Goal: Check status: Check status

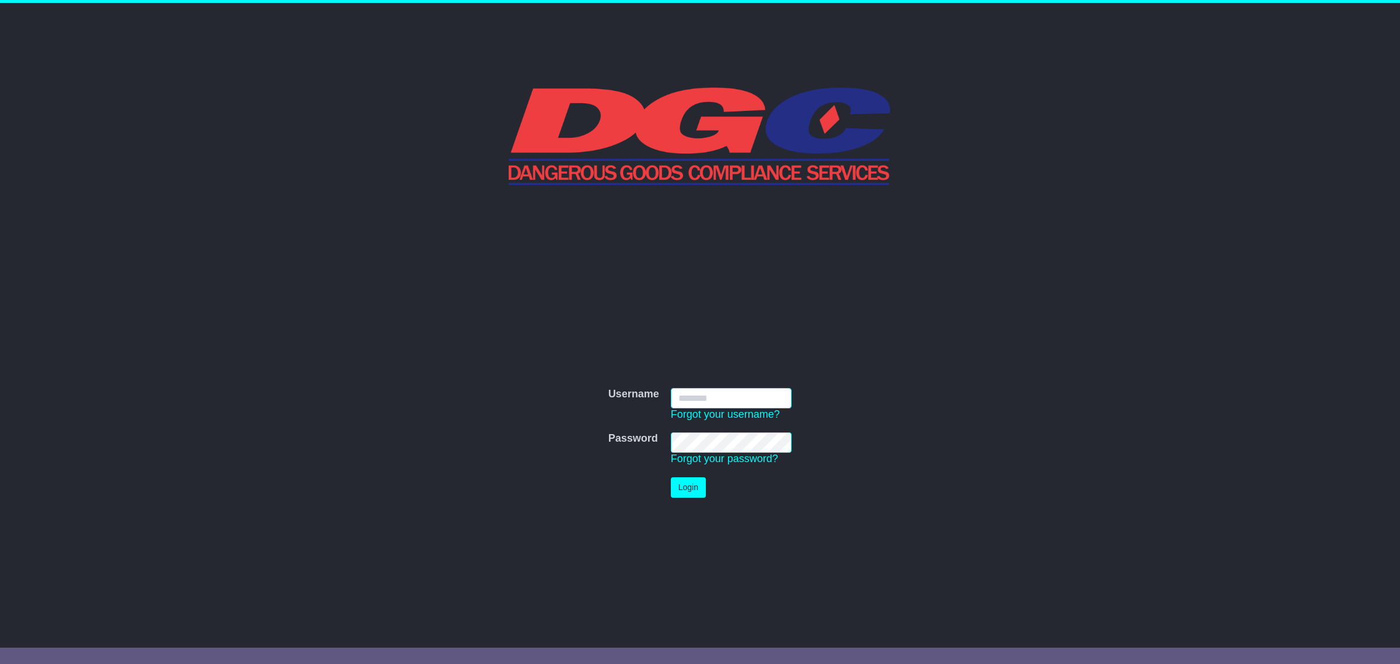
type input "**********"
click at [675, 495] on button "Login" at bounding box center [688, 487] width 35 height 20
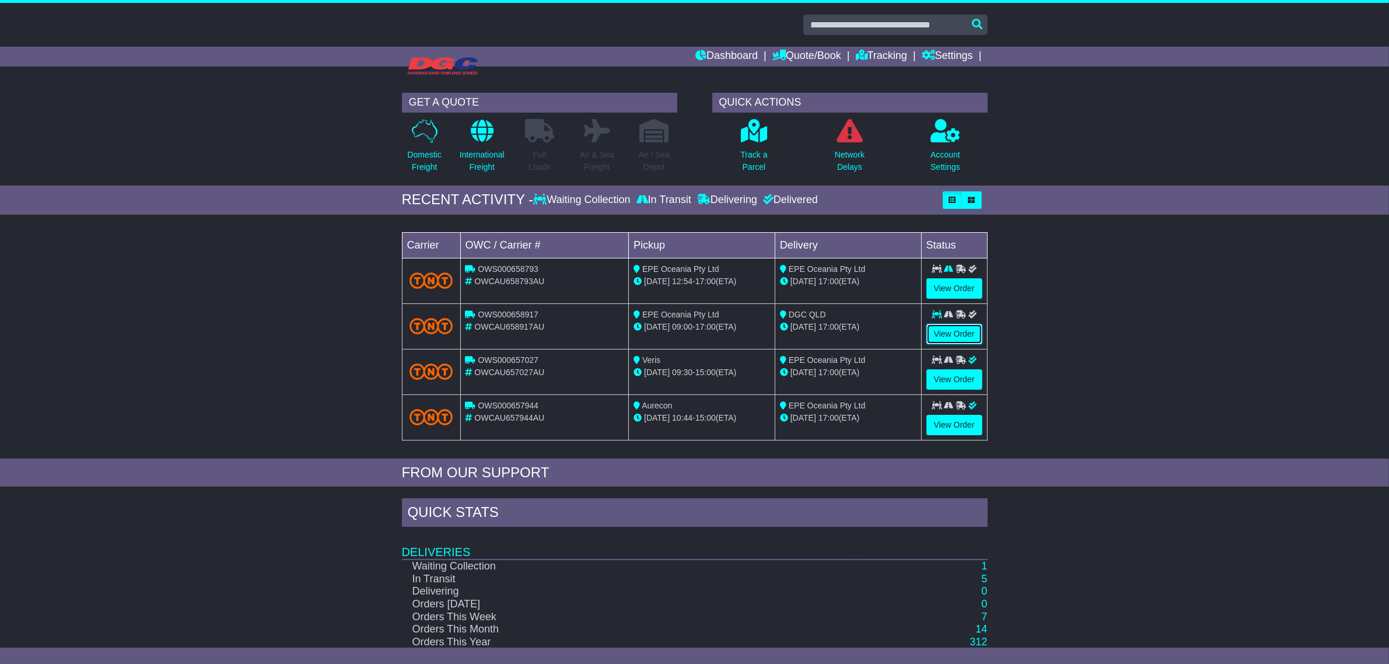
click at [962, 331] on link "View Order" at bounding box center [954, 334] width 56 height 20
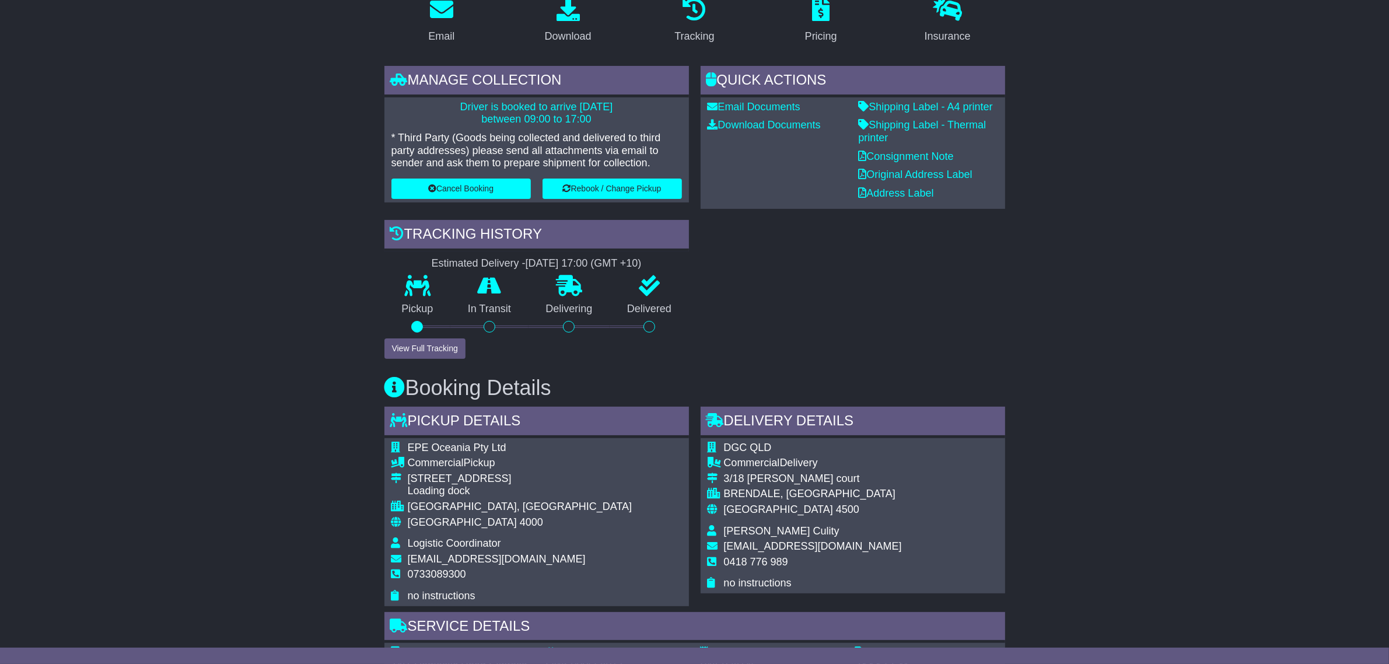
scroll to position [219, 0]
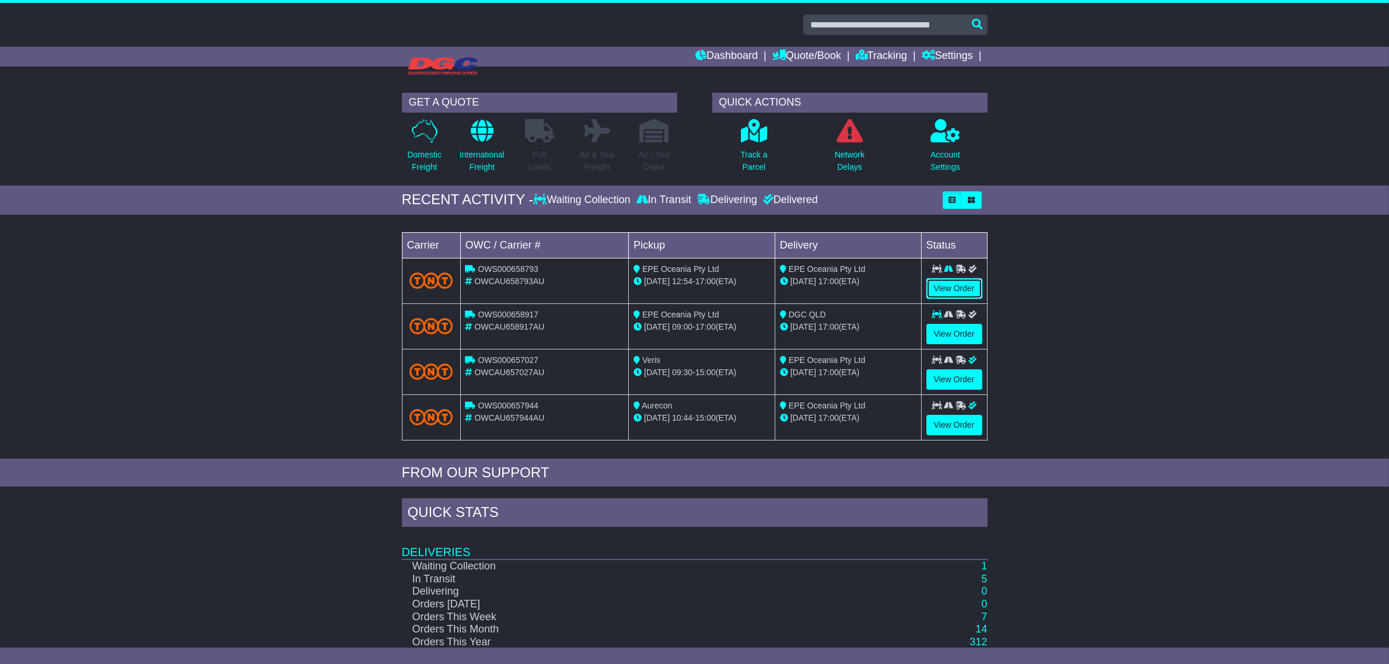
click at [949, 279] on link "View Order" at bounding box center [954, 288] width 56 height 20
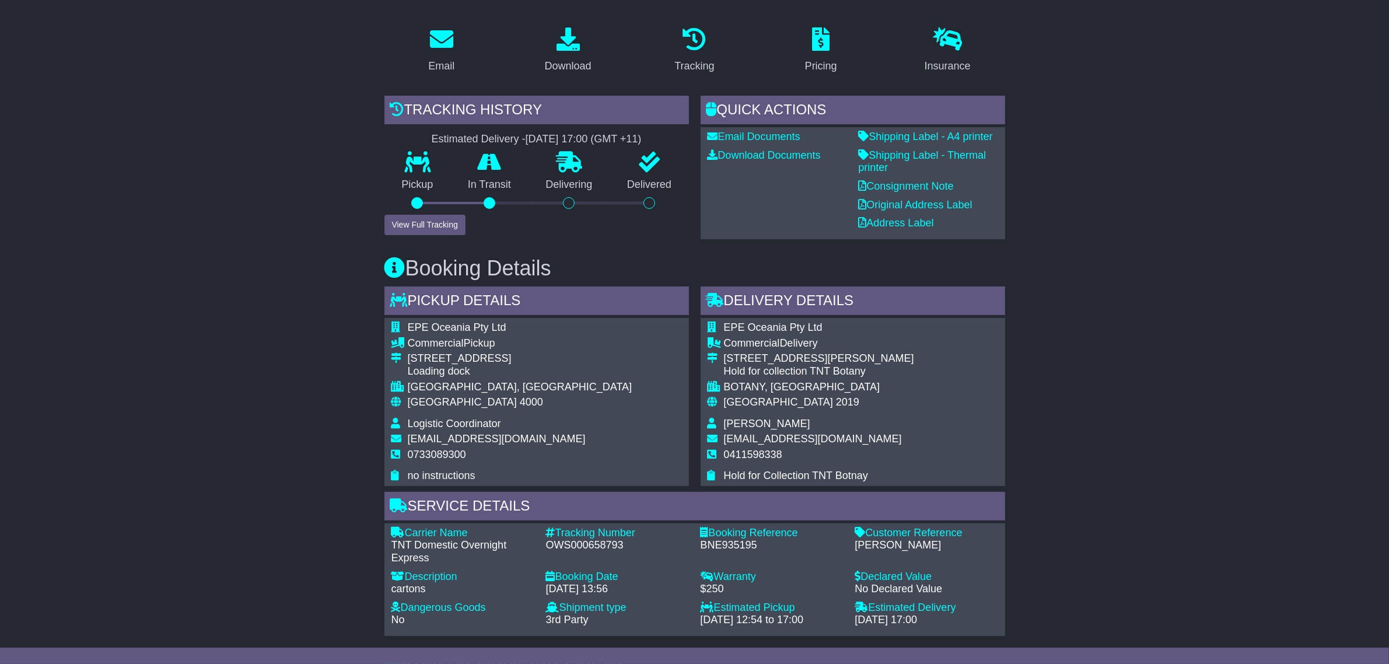
scroll to position [73, 0]
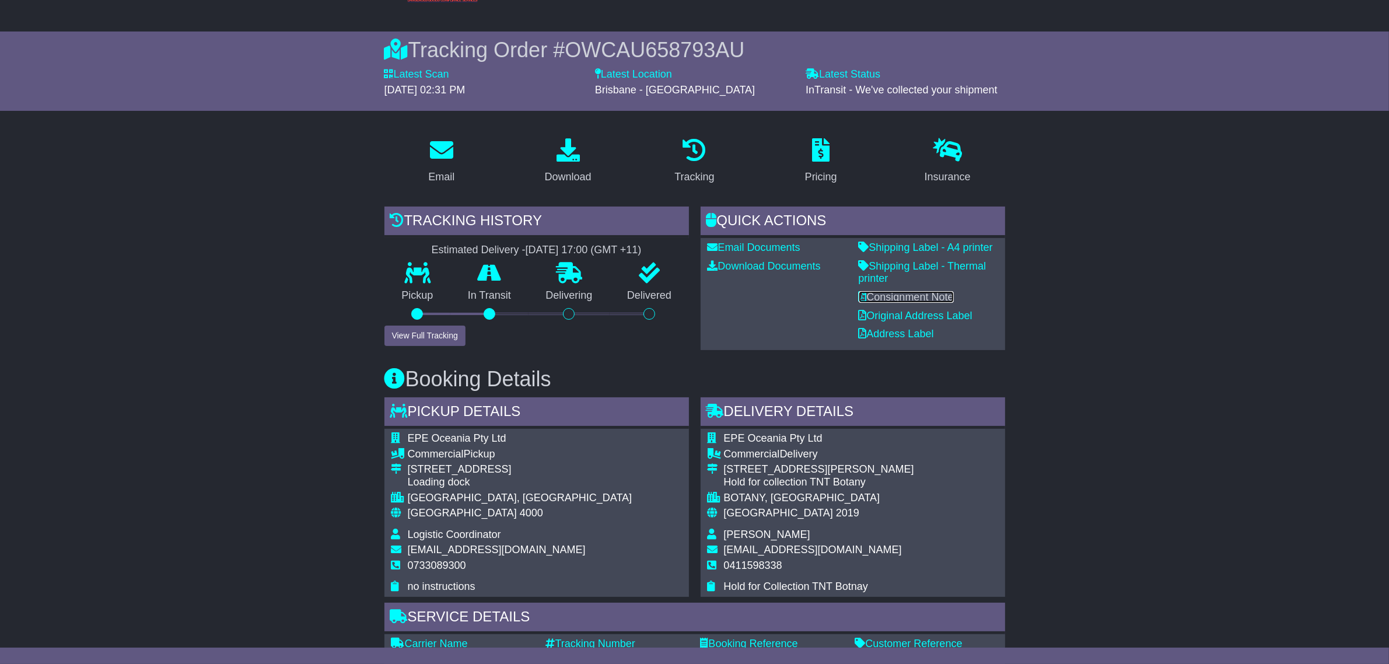
click at [930, 296] on link "Consignment Note" at bounding box center [906, 297] width 95 height 12
click at [946, 246] on link "Shipping Label - A4 printer" at bounding box center [926, 247] width 134 height 12
